Goal: Task Accomplishment & Management: Manage account settings

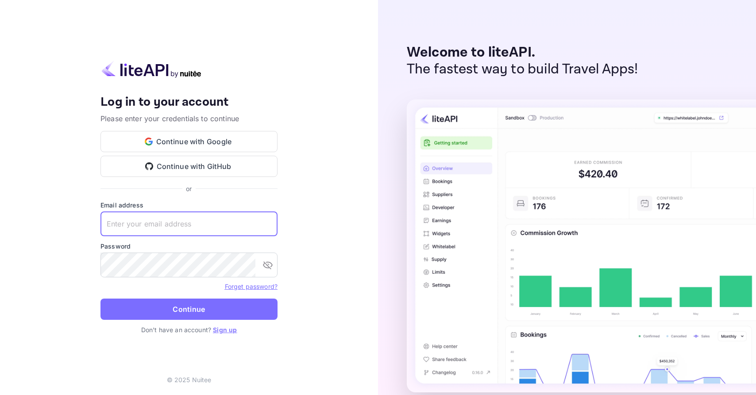
click at [157, 227] on input "text" at bounding box center [189, 224] width 177 height 25
type input "[EMAIL_ADDRESS][DOMAIN_NAME]"
click at [101, 299] on button "Continue" at bounding box center [189, 309] width 177 height 21
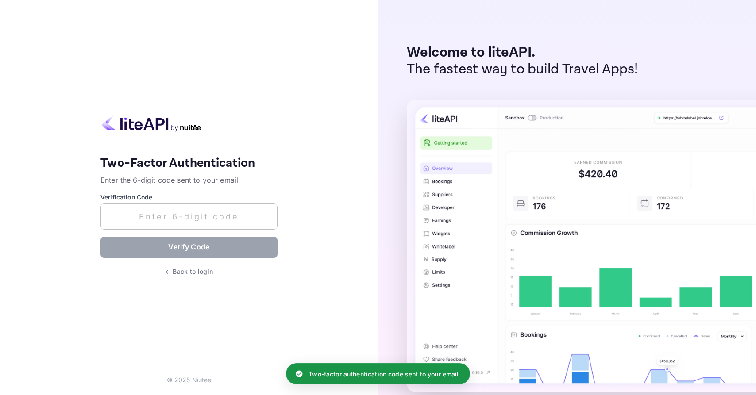
click at [166, 218] on input "text" at bounding box center [189, 217] width 177 height 26
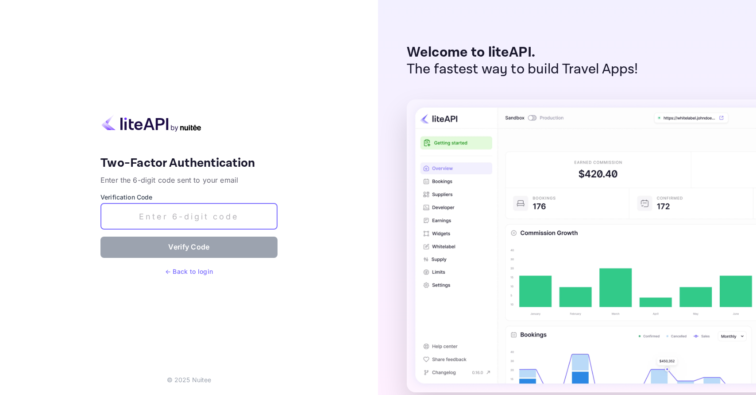
click at [188, 269] on button "← Back to login" at bounding box center [189, 271] width 59 height 17
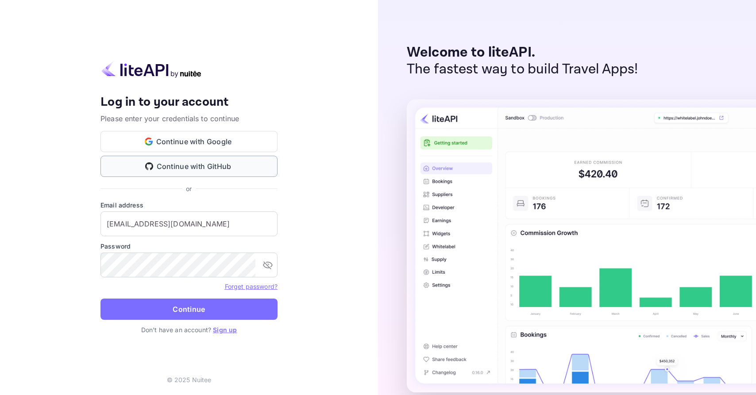
click at [189, 159] on button "Continue with GitHub" at bounding box center [189, 166] width 177 height 21
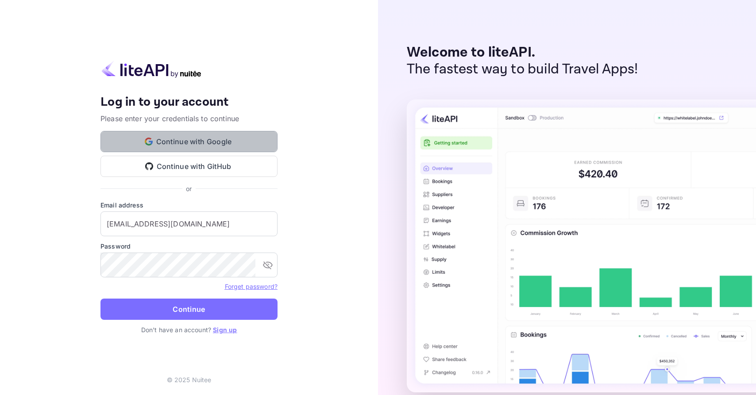
click at [190, 147] on button "Continue with Google" at bounding box center [189, 141] width 177 height 21
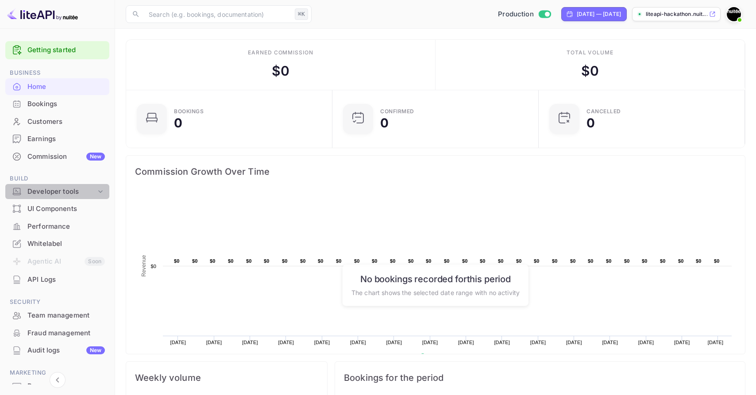
click at [93, 193] on div "Developer tools" at bounding box center [61, 192] width 69 height 10
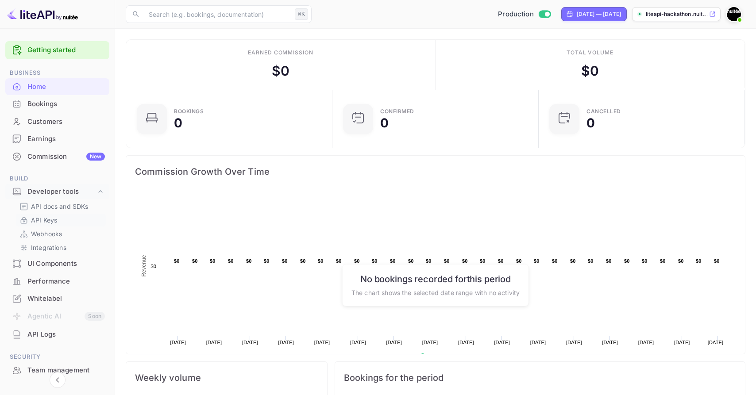
click at [60, 219] on link "API Keys" at bounding box center [60, 220] width 83 height 9
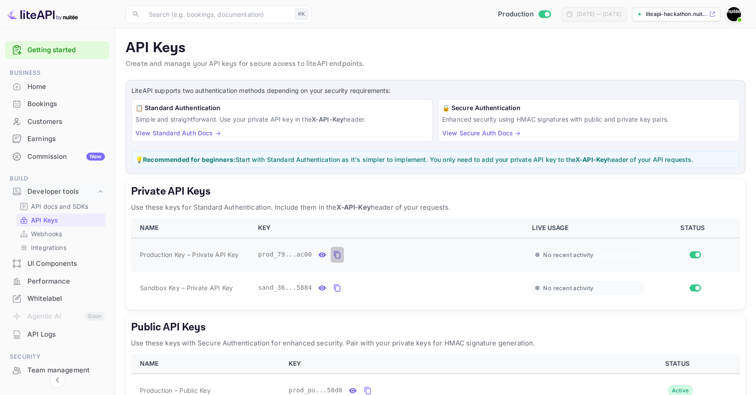
click at [335, 256] on icon "private api keys table" at bounding box center [337, 255] width 8 height 11
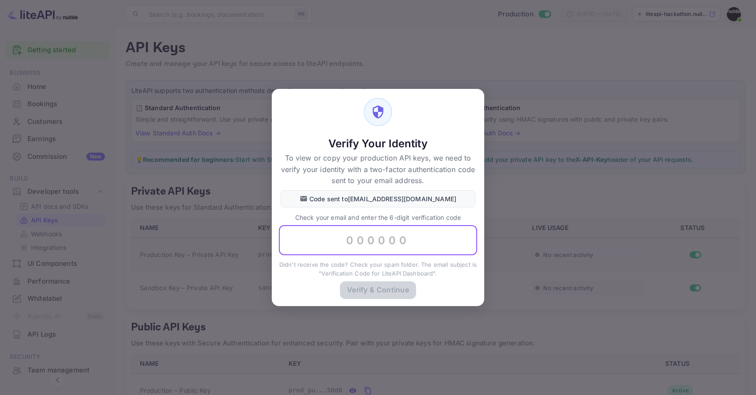
click at [362, 247] on input "text" at bounding box center [378, 241] width 198 height 30
paste input "748320"
type input "748320"
click at [385, 289] on button "Verify & Continue" at bounding box center [378, 289] width 76 height 17
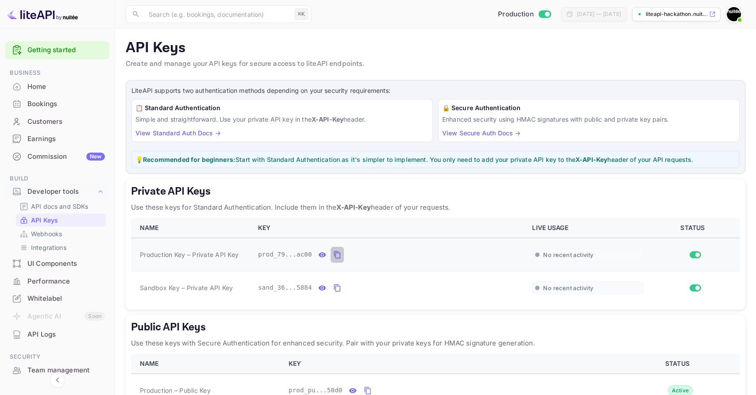
click at [336, 256] on icon "private api keys table" at bounding box center [337, 255] width 8 height 11
click at [337, 259] on icon "private api keys table" at bounding box center [337, 255] width 8 height 11
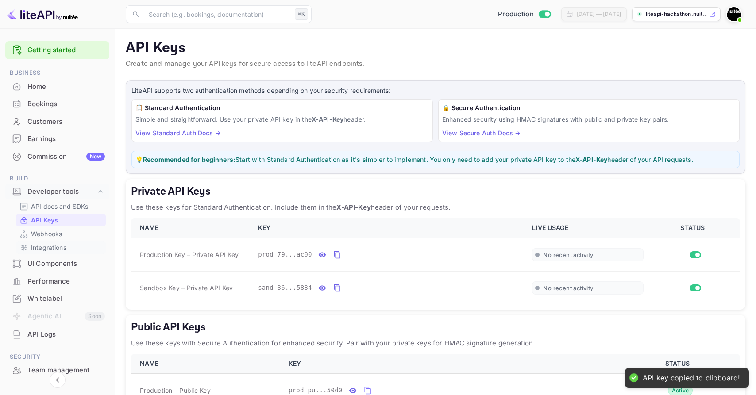
click at [53, 246] on p "Integrations" at bounding box center [48, 247] width 35 height 9
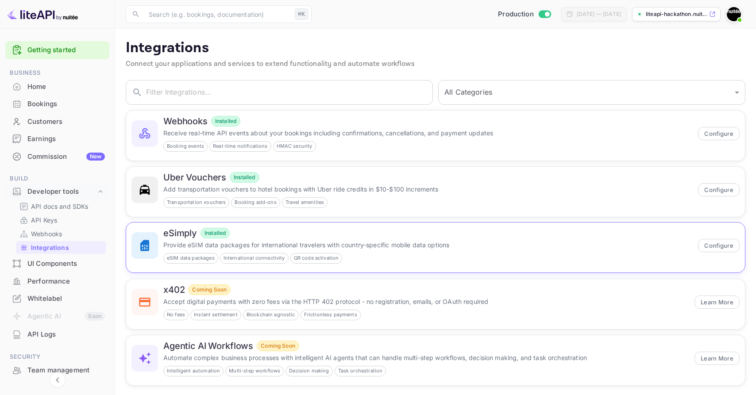
scroll to position [9, 0]
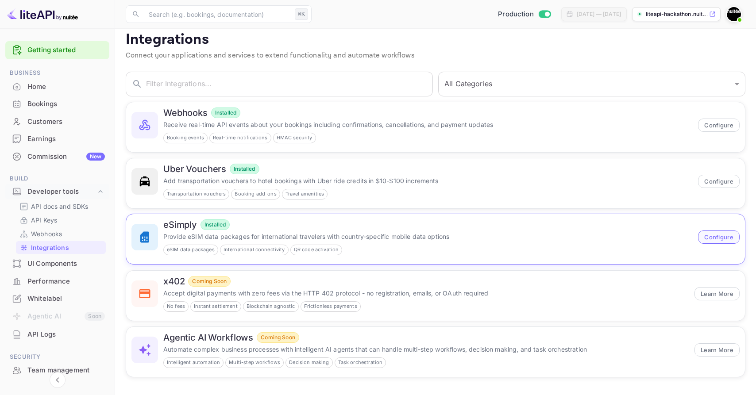
click at [725, 240] on button "Configure" at bounding box center [719, 237] width 42 height 13
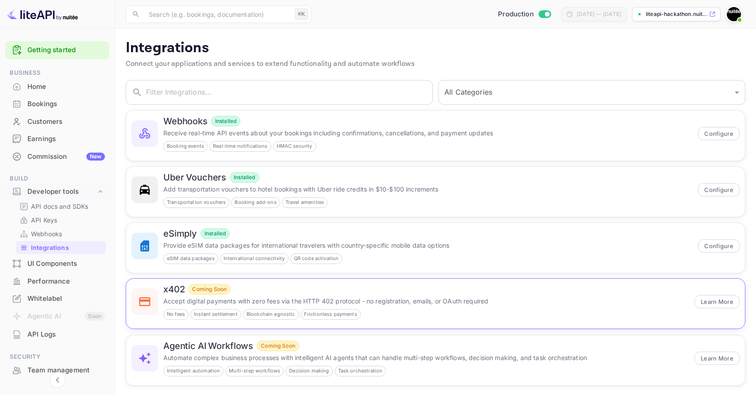
scroll to position [9, 0]
